Goal: Check status

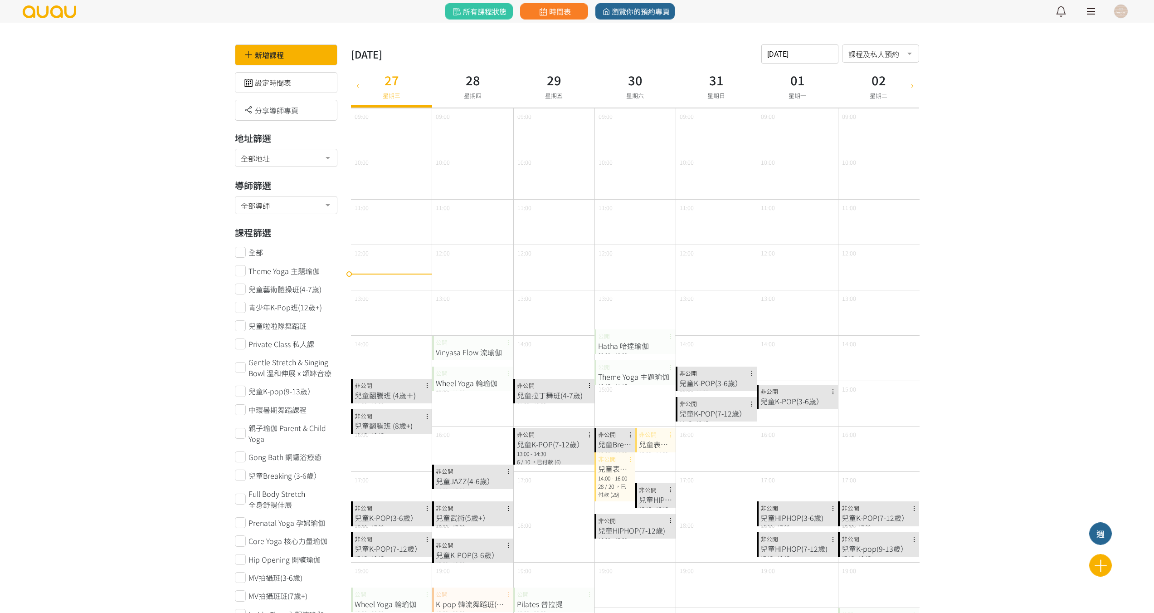
click at [390, 426] on div "兒童翻騰班 (8歲+)" at bounding box center [392, 425] width 74 height 11
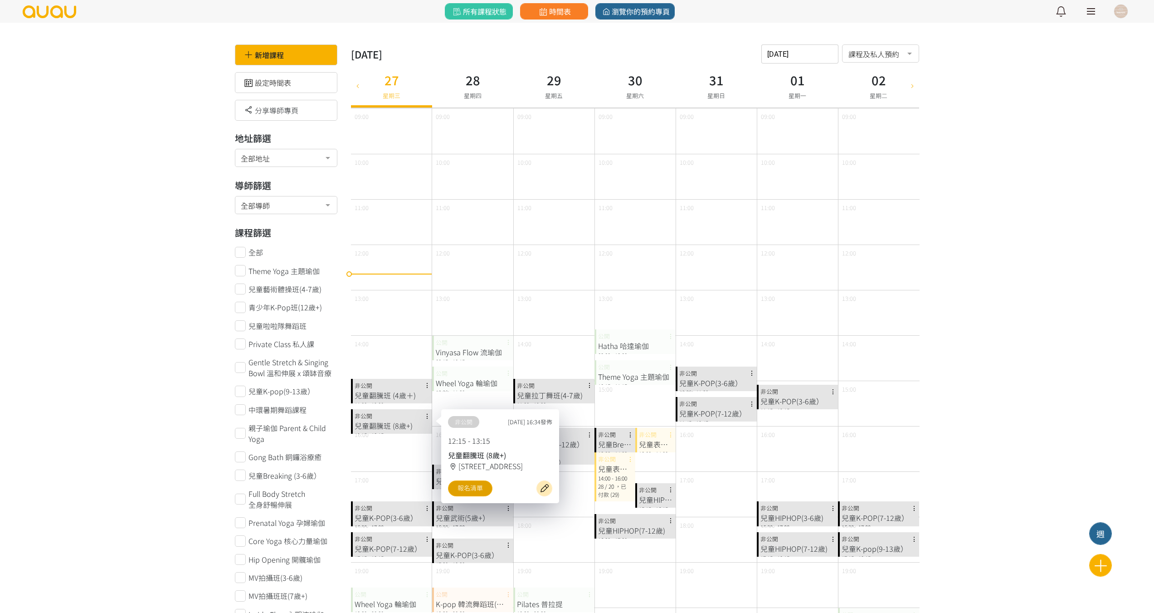
drag, startPoint x: 469, startPoint y: 488, endPoint x: 472, endPoint y: 492, distance: 4.7
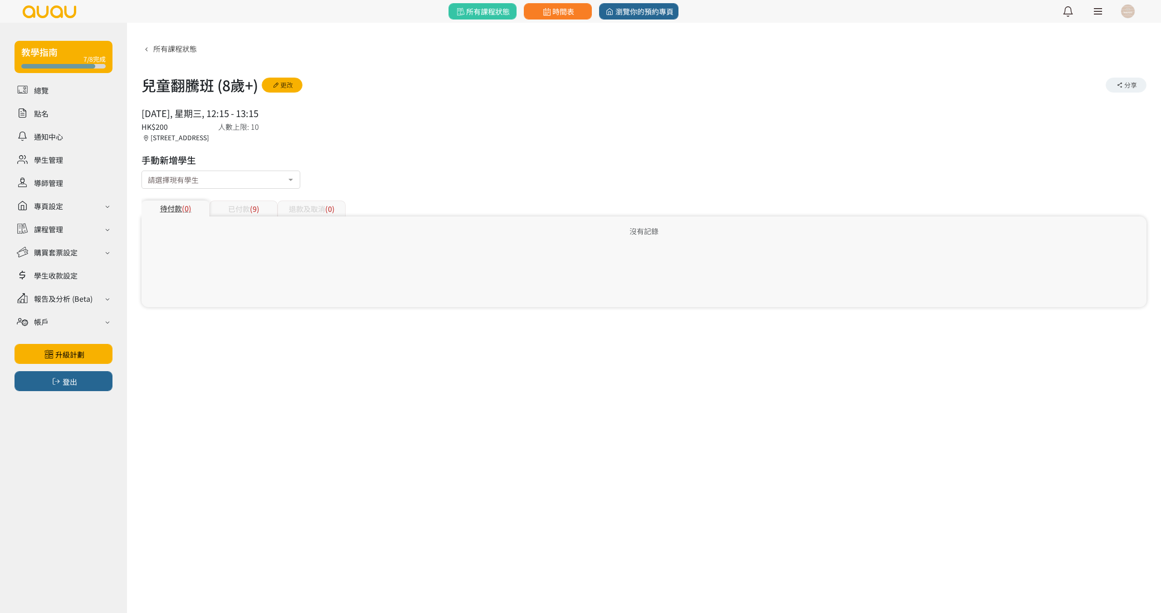
click at [238, 210] on div "已付款 (9)" at bounding box center [243, 208] width 68 height 16
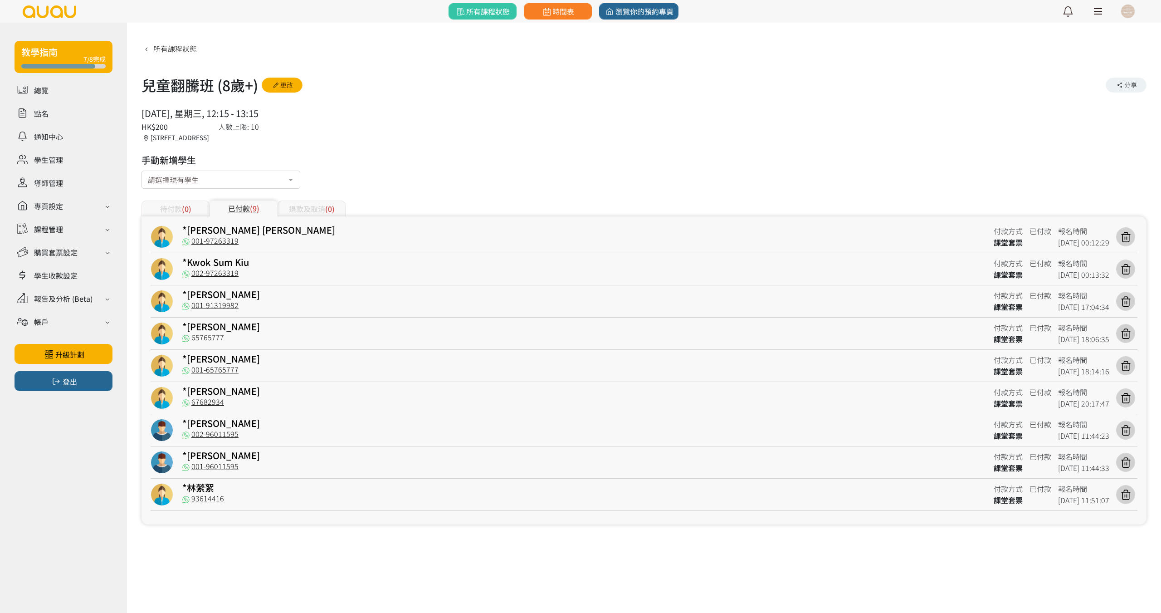
click at [202, 208] on div "待付款 (0)" at bounding box center [175, 208] width 68 height 16
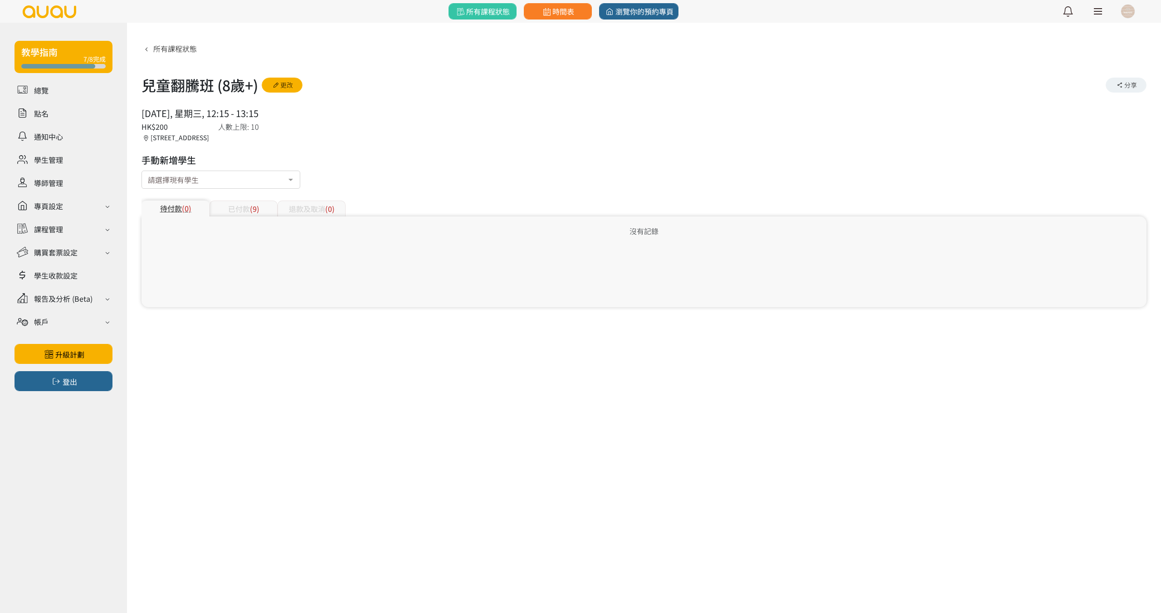
click at [244, 205] on div "已付款 (9)" at bounding box center [243, 208] width 68 height 16
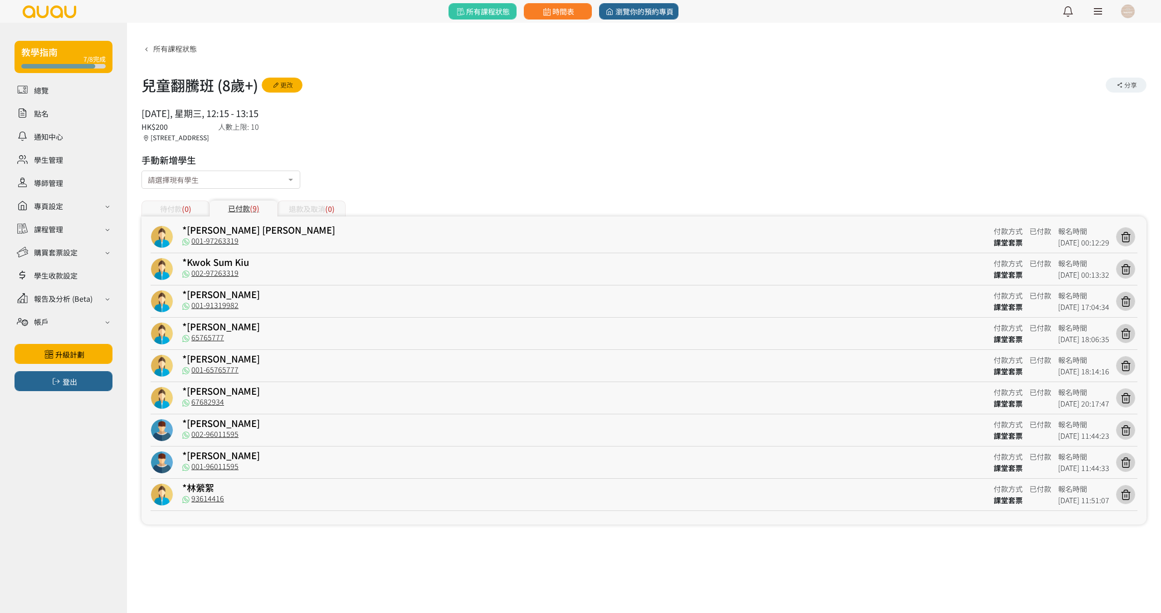
click at [304, 204] on div "退款及取消 (0)" at bounding box center [311, 208] width 68 height 16
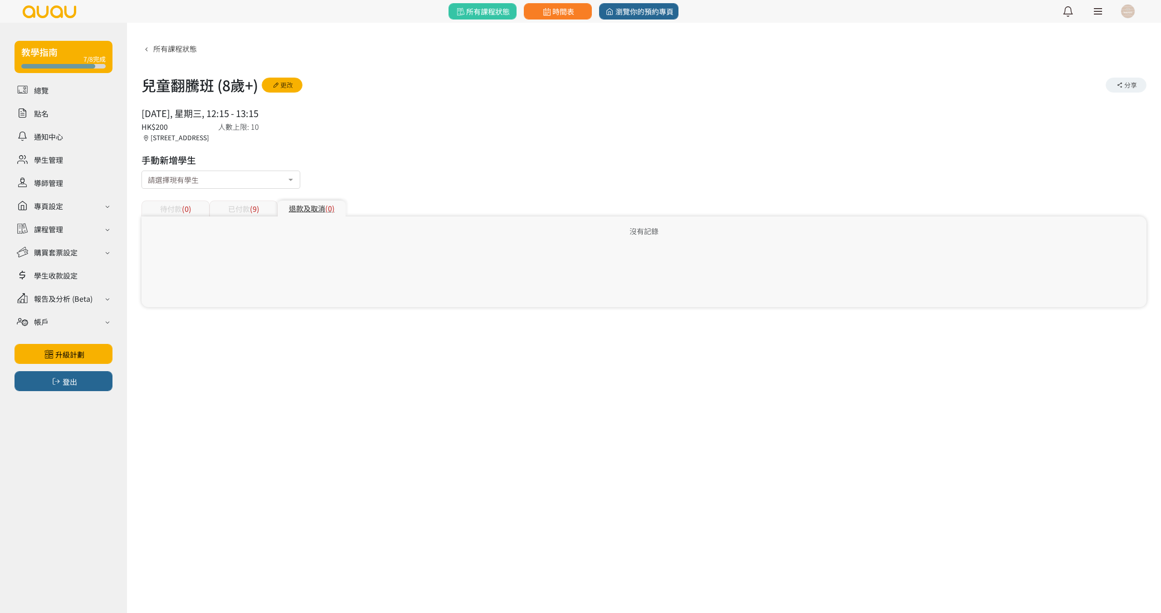
click at [245, 205] on div "已付款 (9)" at bounding box center [243, 208] width 68 height 16
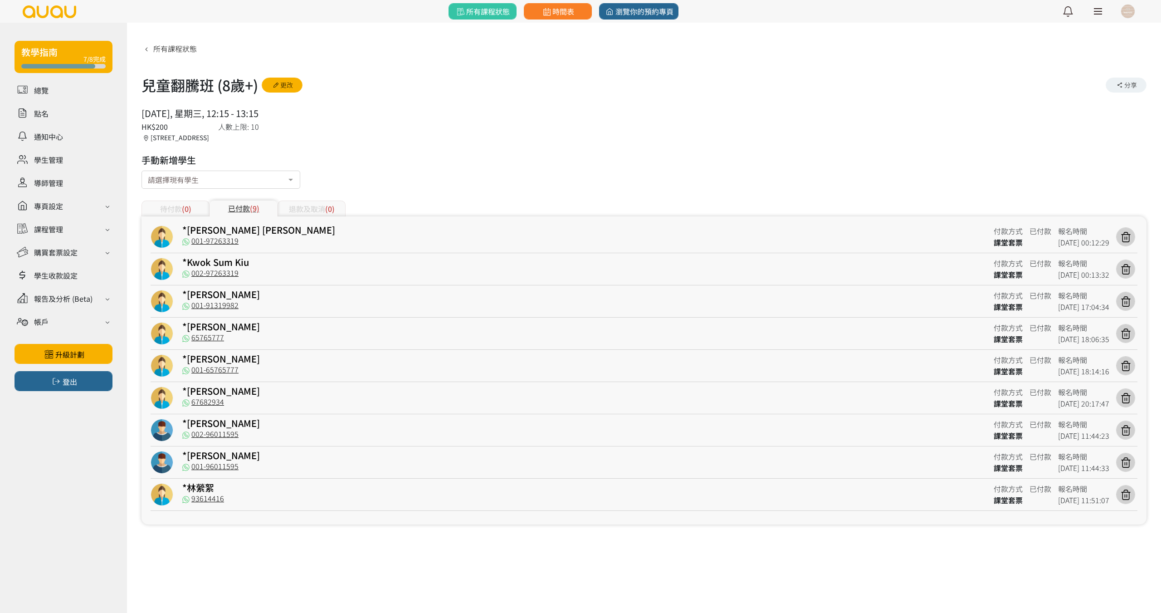
click at [189, 205] on span "(0)" at bounding box center [187, 208] width 10 height 11
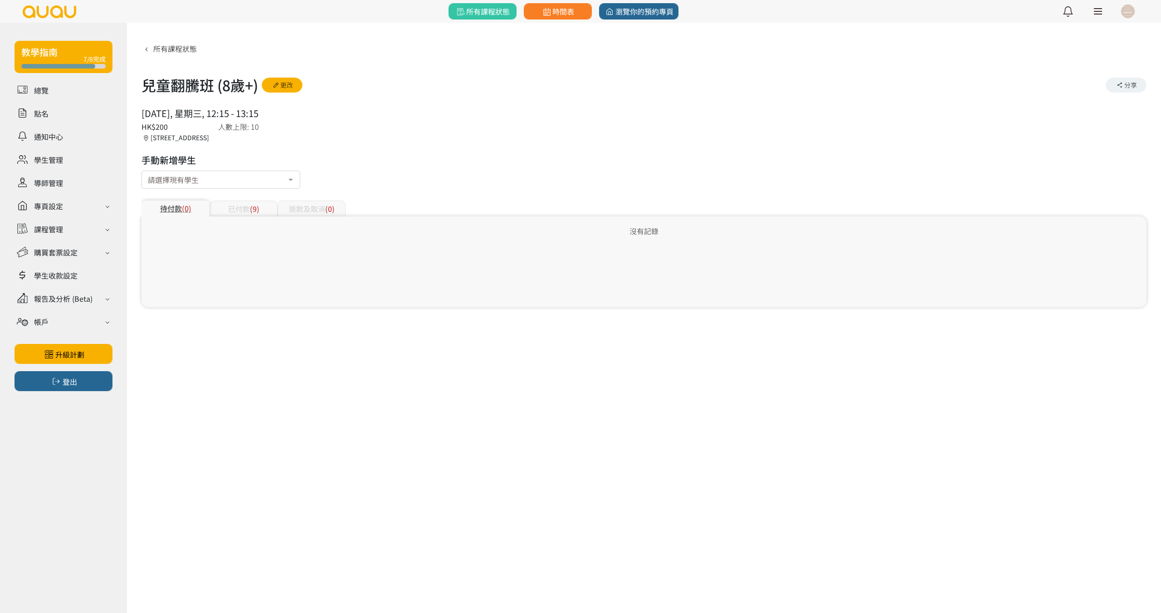
click at [247, 206] on div "已付款 (9)" at bounding box center [243, 208] width 68 height 16
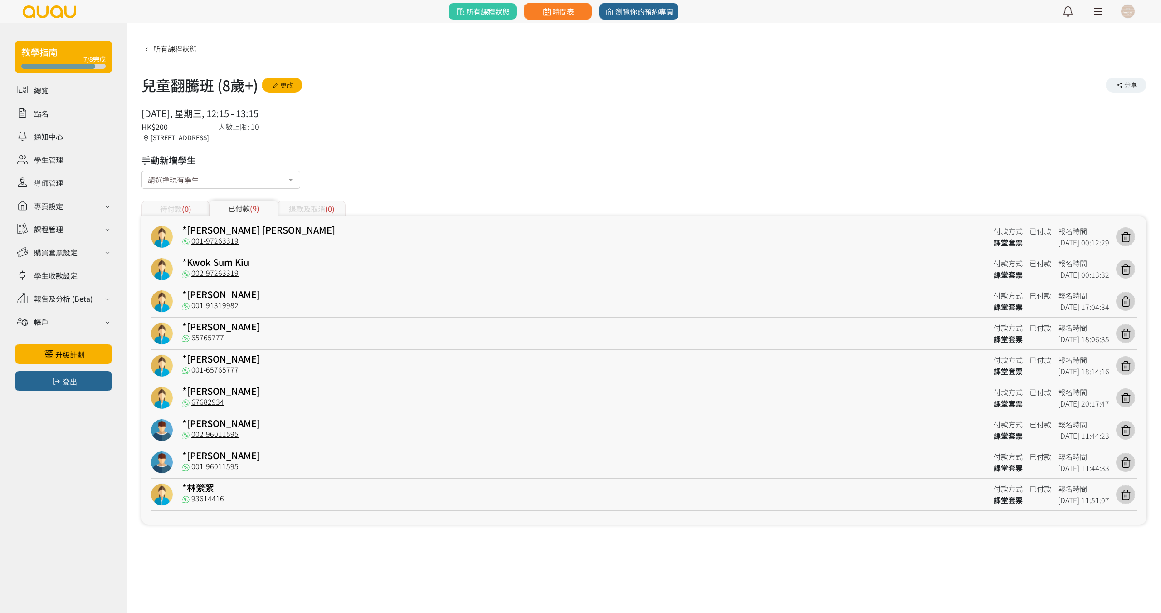
click at [176, 207] on div "待付款 (0)" at bounding box center [175, 208] width 68 height 16
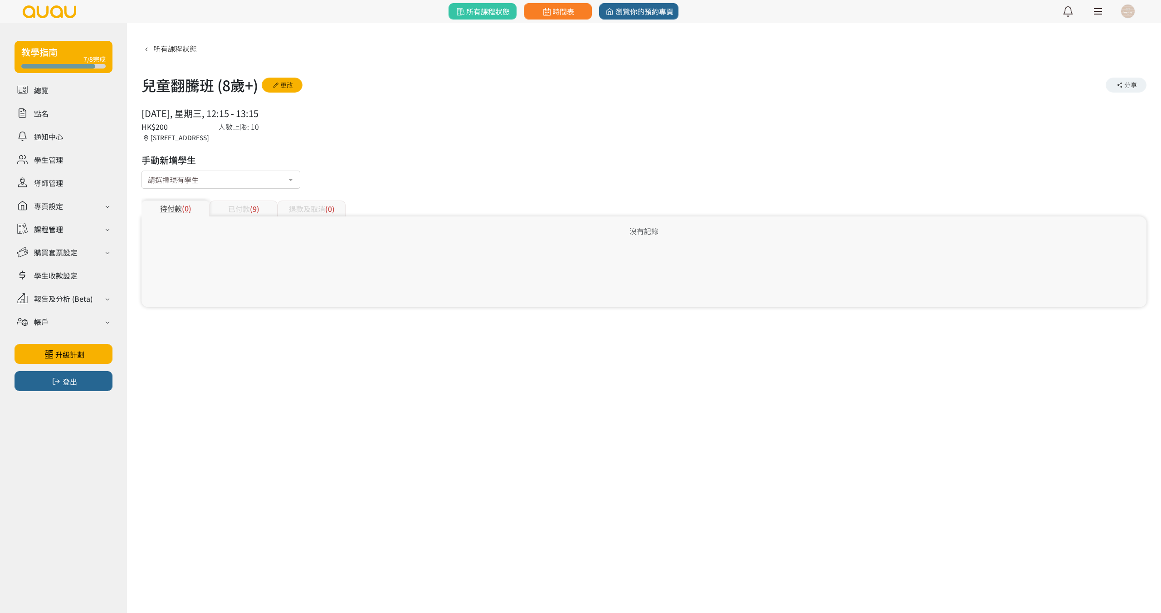
click at [240, 207] on div "已付款 (9)" at bounding box center [243, 208] width 68 height 16
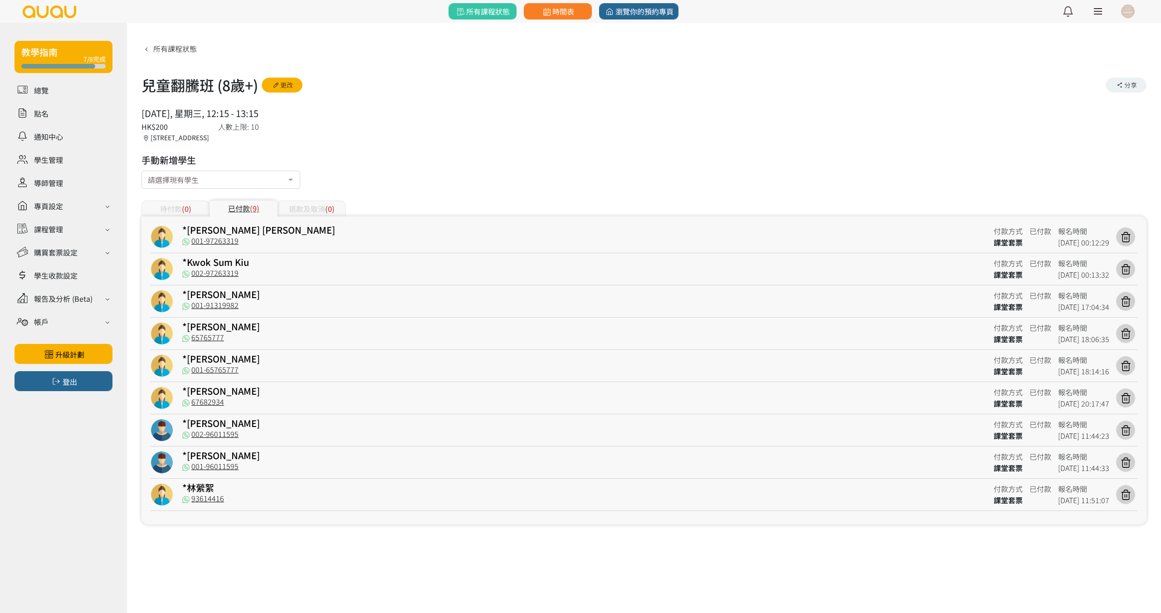
drag, startPoint x: 182, startPoint y: 208, endPoint x: 213, endPoint y: 208, distance: 31.3
click at [183, 208] on span "(0)" at bounding box center [187, 208] width 10 height 11
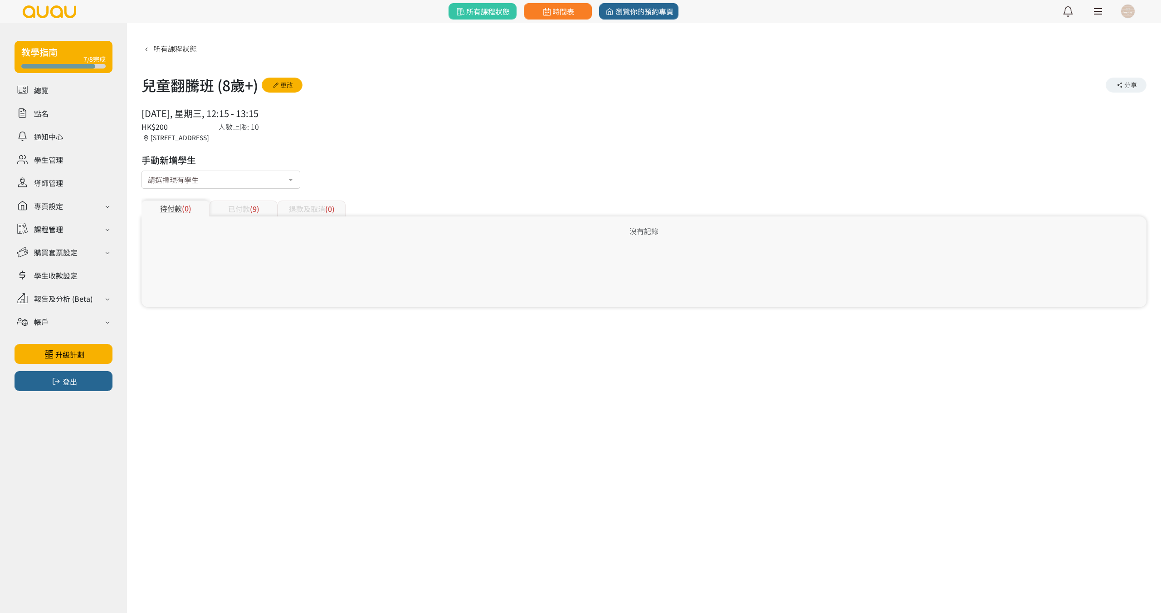
click at [233, 208] on div "已付款 (9)" at bounding box center [243, 208] width 68 height 16
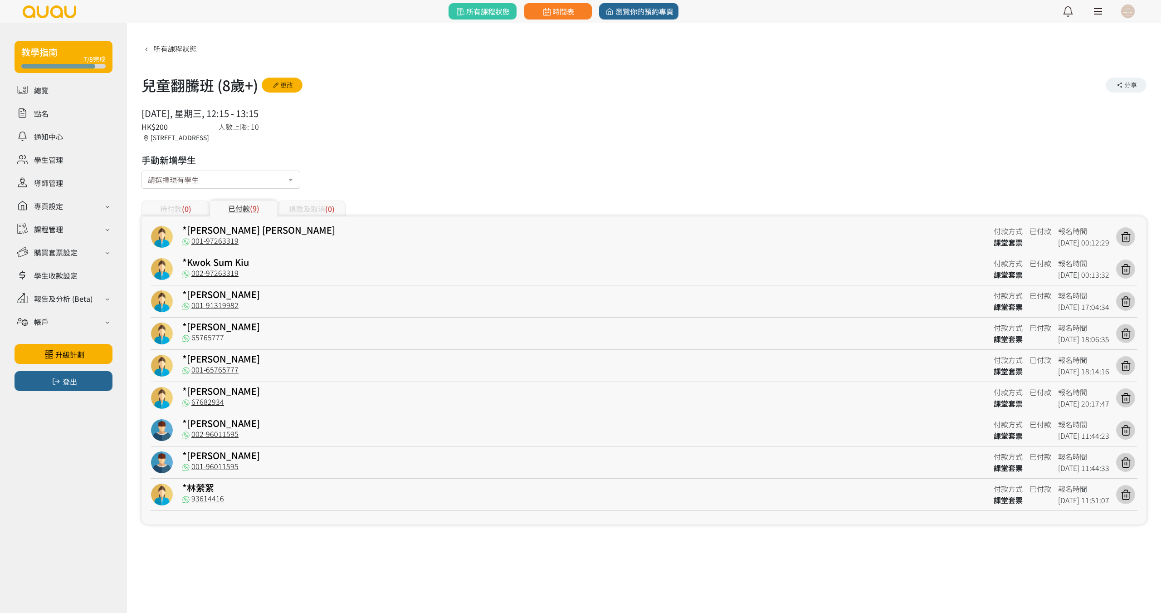
click at [182, 207] on span "(0)" at bounding box center [187, 208] width 10 height 11
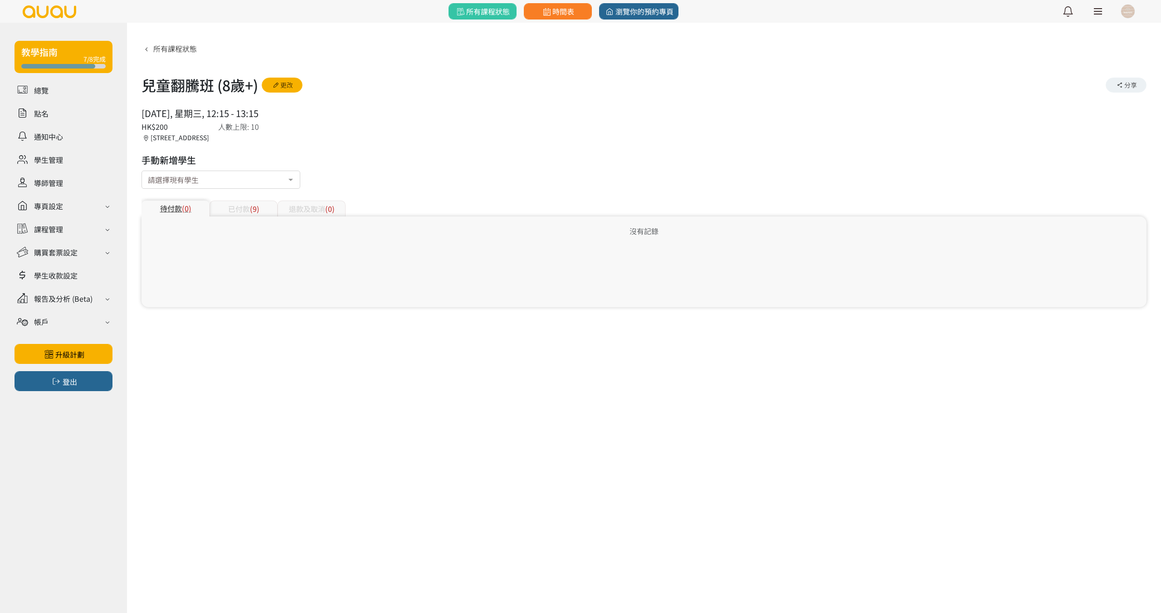
click at [238, 205] on div "已付款 (9)" at bounding box center [243, 208] width 68 height 16
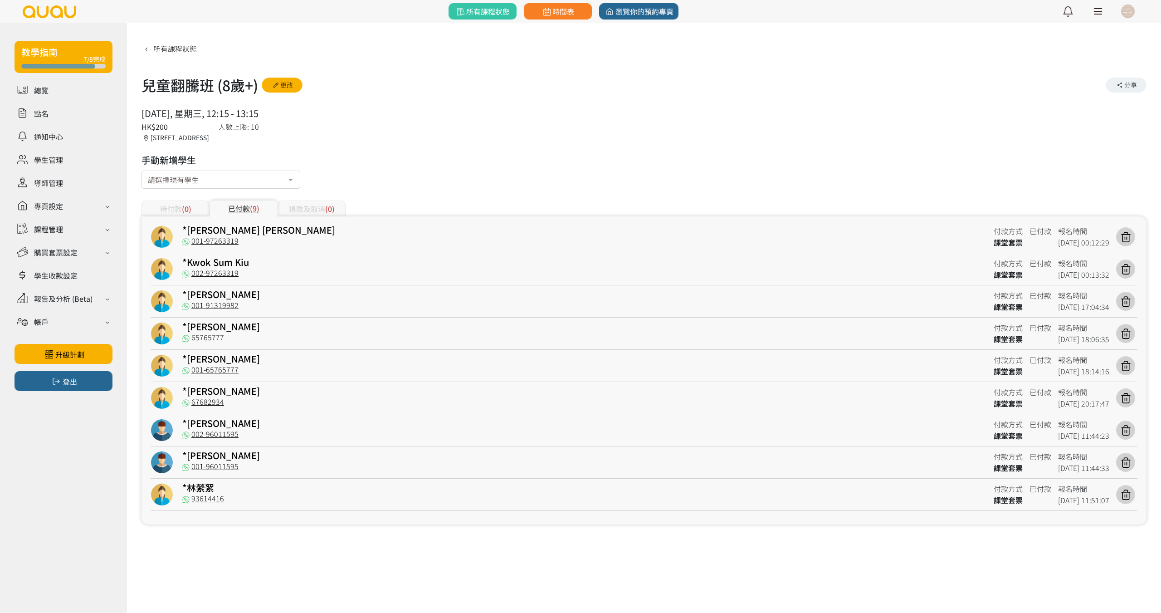
click at [194, 205] on div "待付款 (0)" at bounding box center [175, 208] width 68 height 16
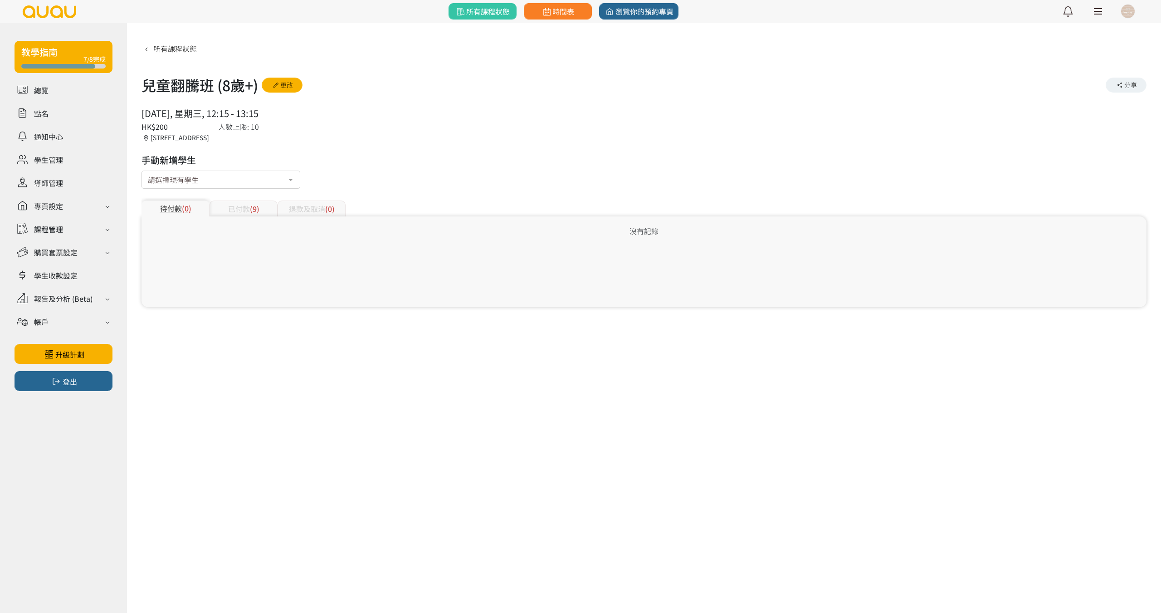
click at [243, 202] on div "已付款 (9)" at bounding box center [243, 208] width 68 height 16
